Goal: Information Seeking & Learning: Learn about a topic

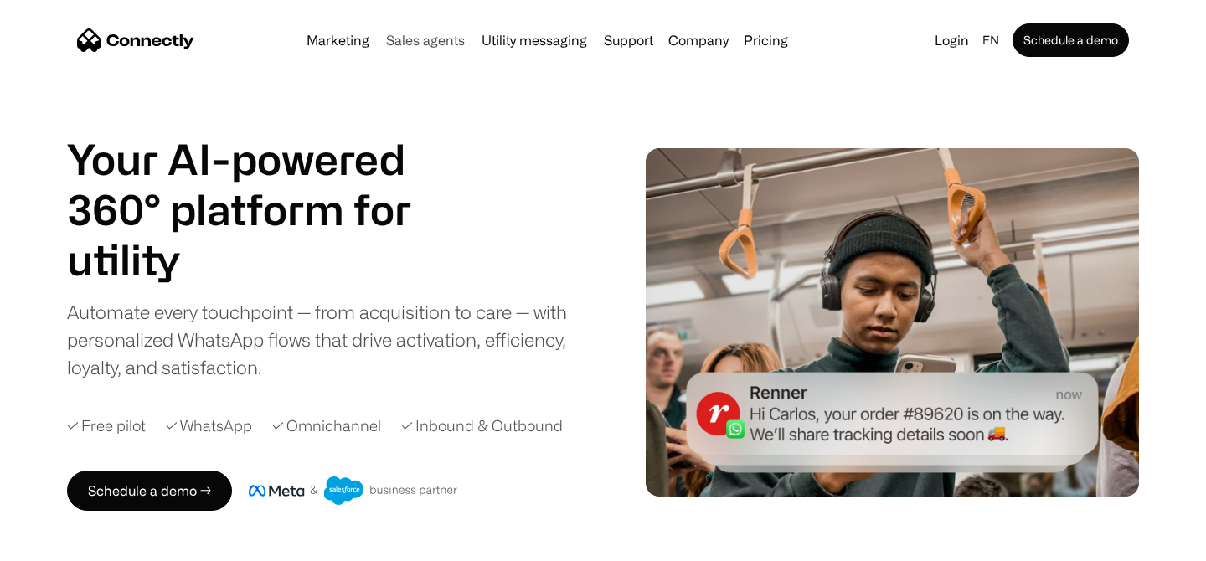
click at [443, 45] on link "Sales agents" at bounding box center [425, 39] width 92 height 13
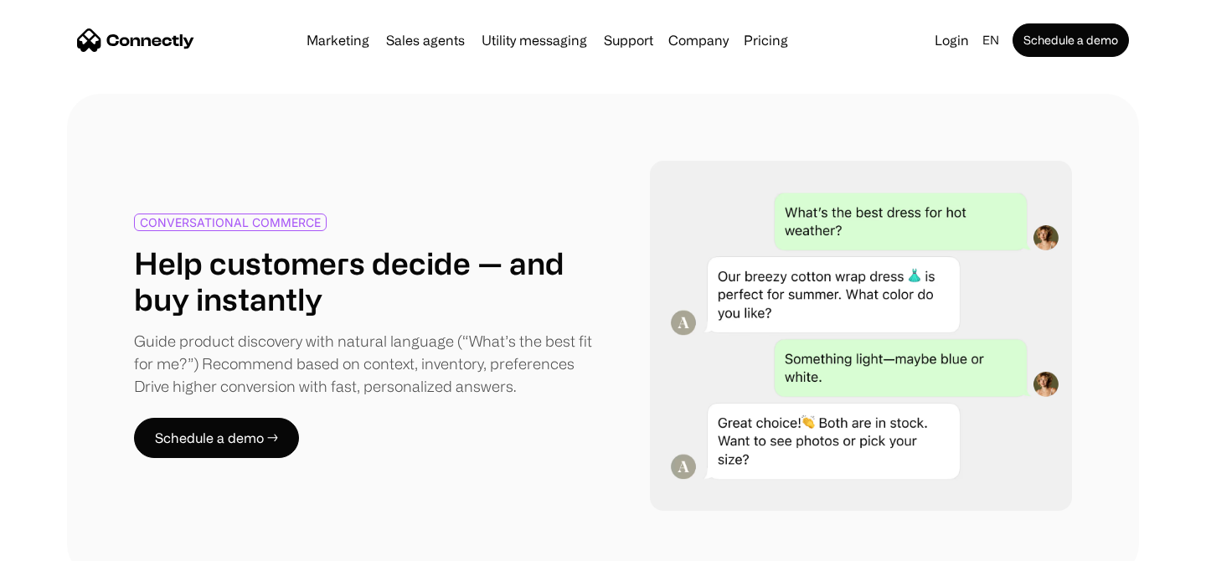
scroll to position [769, 0]
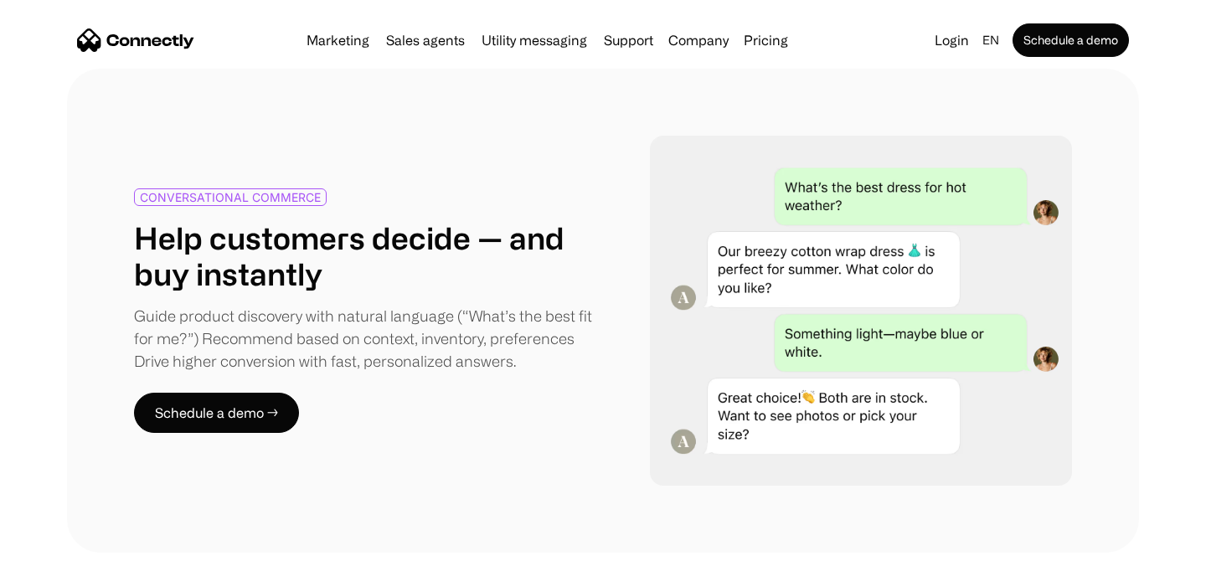
click at [260, 192] on div "CONVERSATIONAL COMMERCE" at bounding box center [230, 197] width 181 height 13
click at [230, 178] on div "CONVERSATIONAL COMMERCE Help customers decide — and buy instantly Guide product…" at bounding box center [603, 311] width 938 height 350
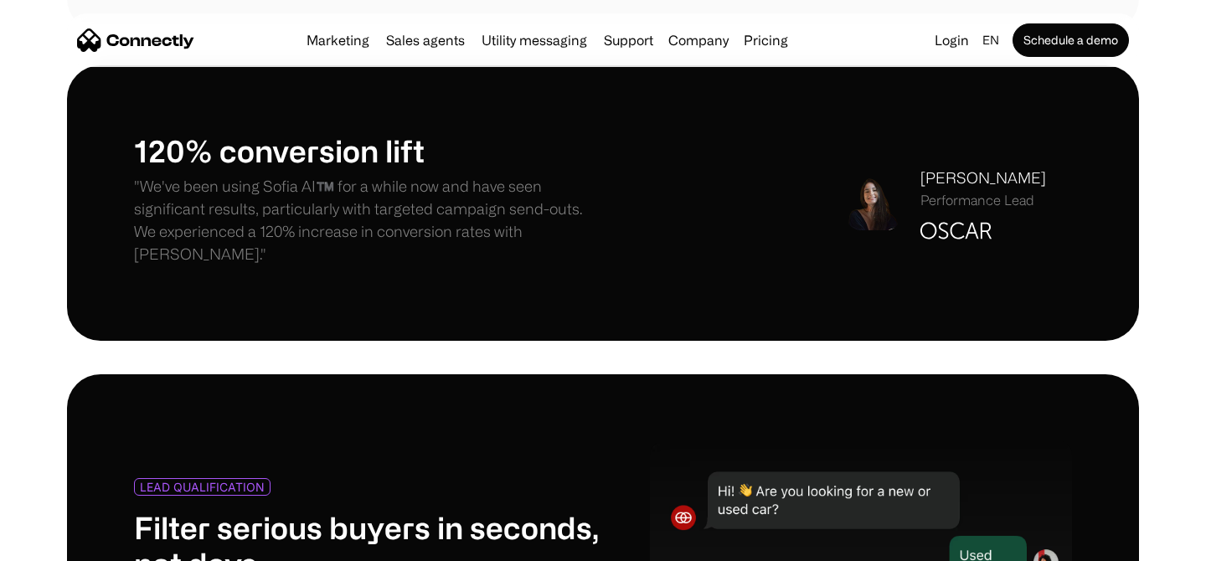
scroll to position [1291, 0]
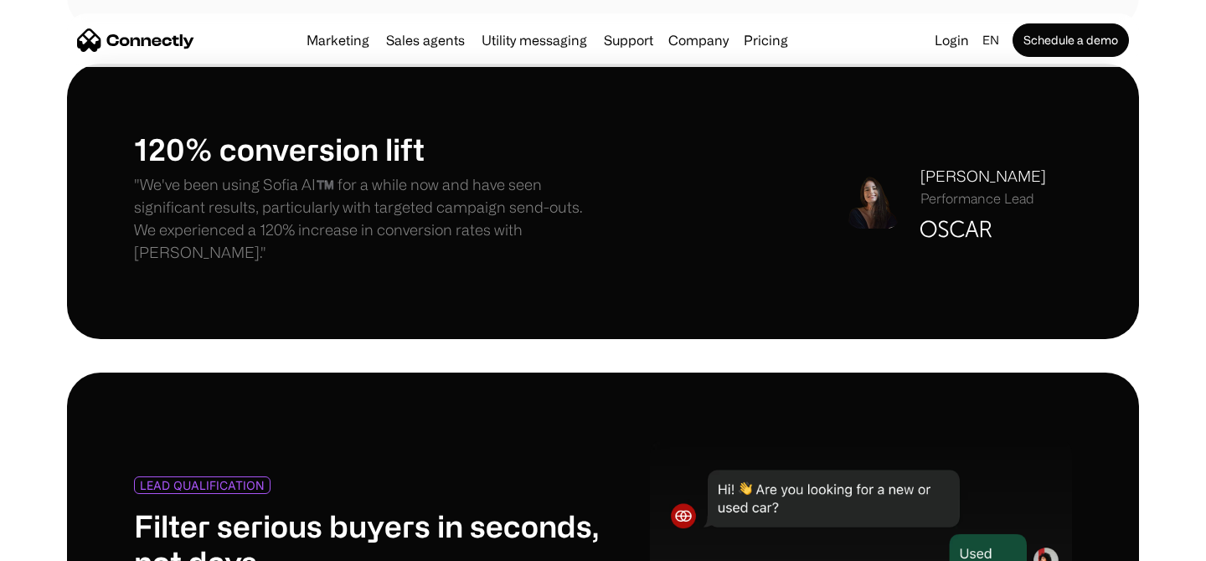
click at [259, 156] on h1 "120% conversion lift" at bounding box center [368, 149] width 469 height 36
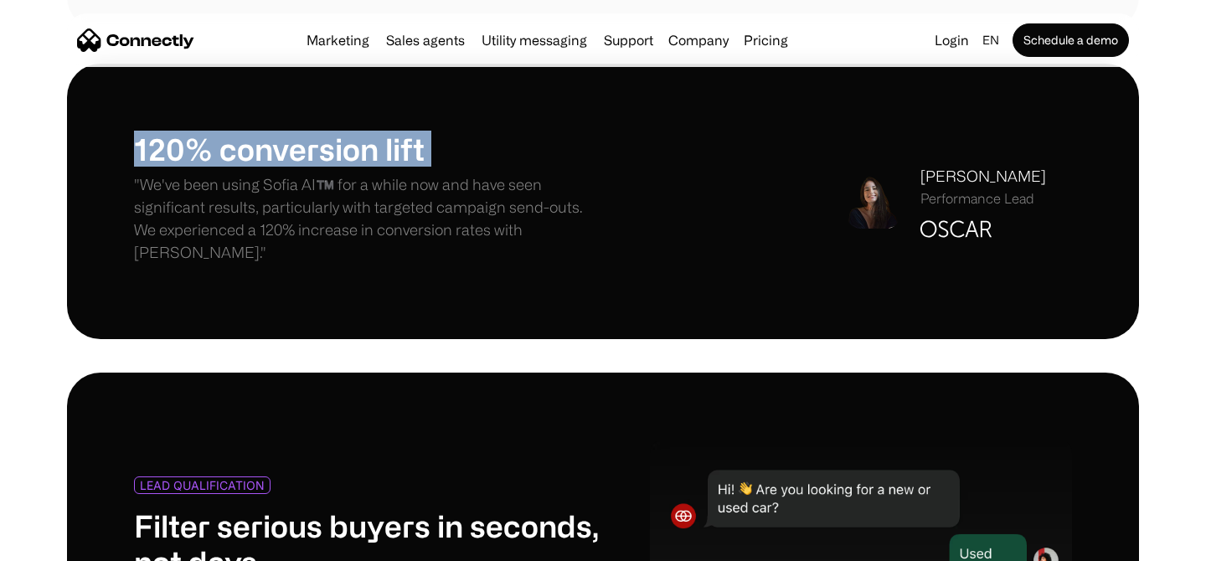
click at [259, 156] on h1 "120% conversion lift" at bounding box center [368, 149] width 469 height 36
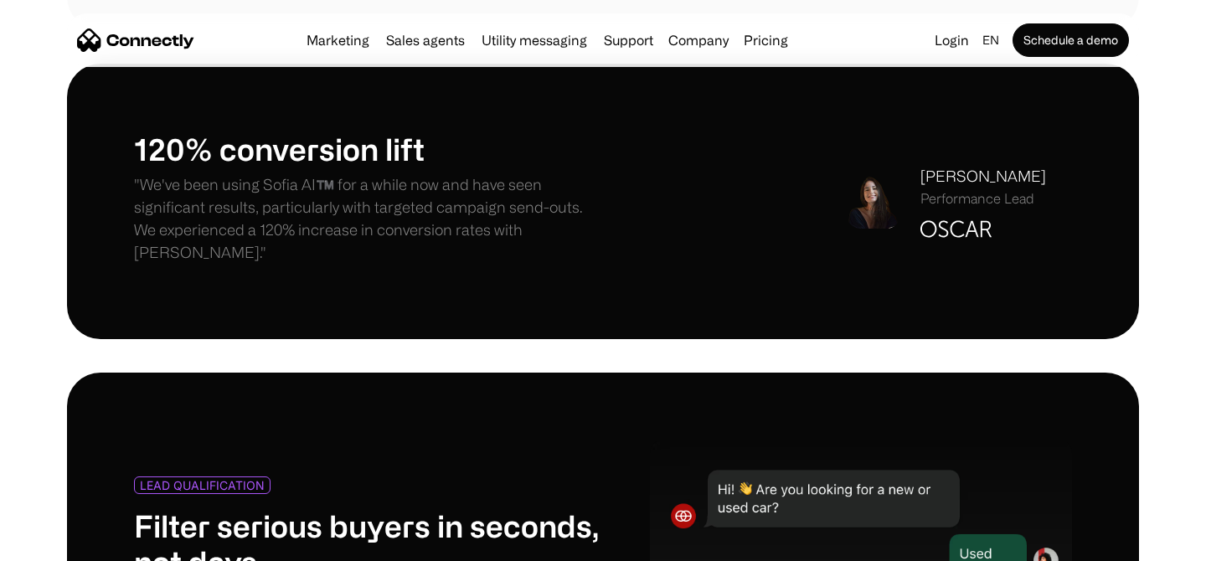
click at [298, 246] on div "120% conversion lift "We've been using Sofia AI™️ for a while now and have seen…" at bounding box center [368, 202] width 469 height 142
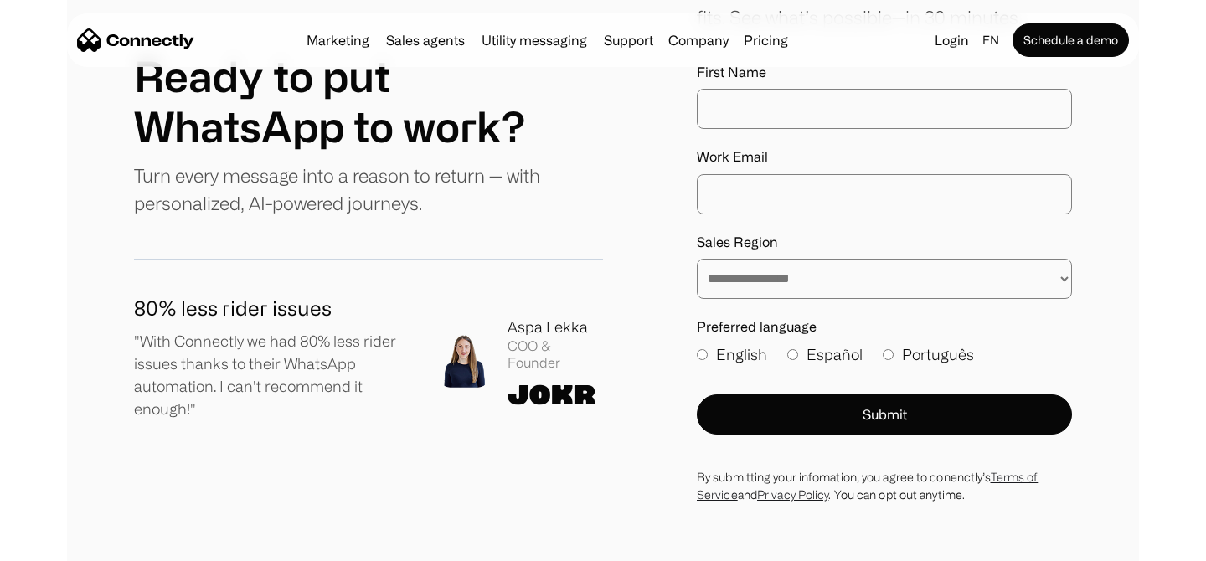
scroll to position [4423, 0]
